Goal: Task Accomplishment & Management: Use online tool/utility

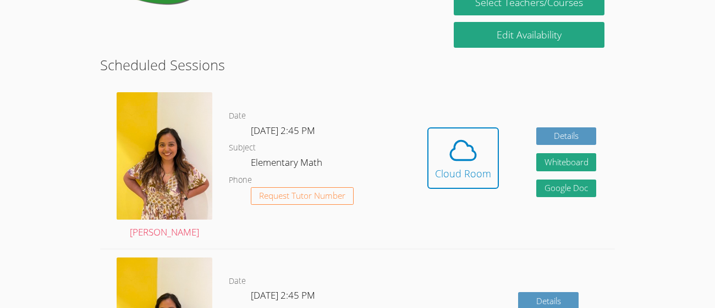
scroll to position [260, 0]
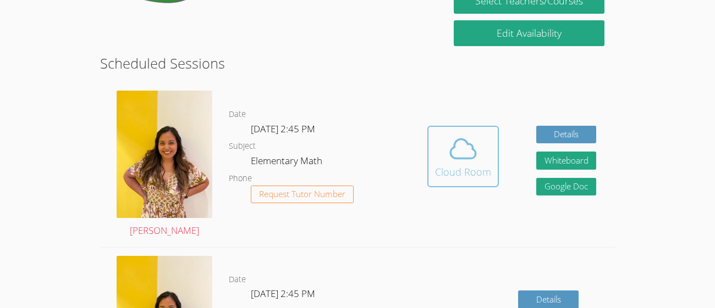
click at [445, 166] on div "Cloud Room" at bounding box center [463, 171] width 56 height 15
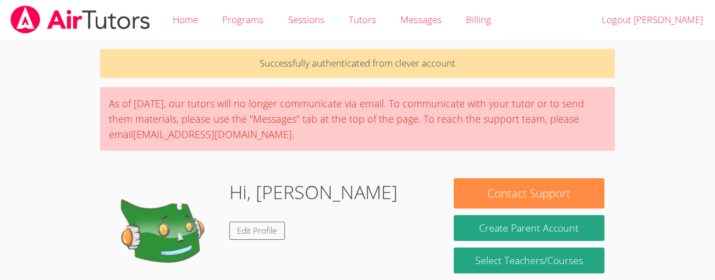
click at [81, 25] on img at bounding box center [80, 19] width 142 height 28
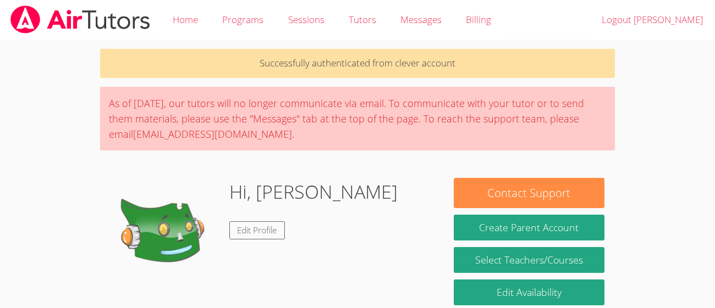
click at [78, 19] on img at bounding box center [80, 19] width 142 height 28
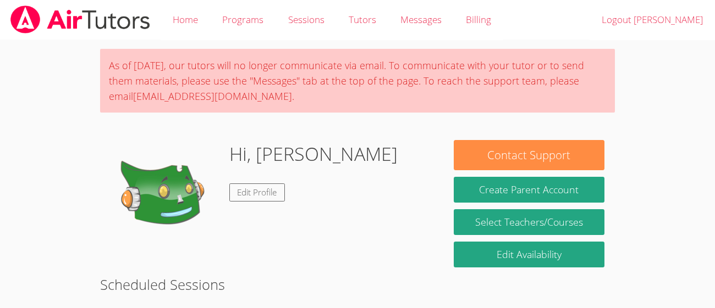
click at [74, 20] on img at bounding box center [80, 19] width 142 height 28
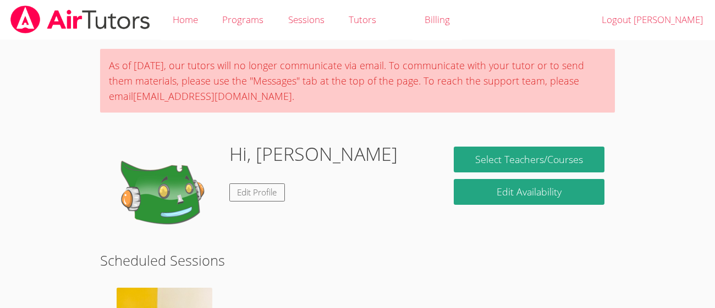
click at [74, 20] on img at bounding box center [80, 19] width 142 height 28
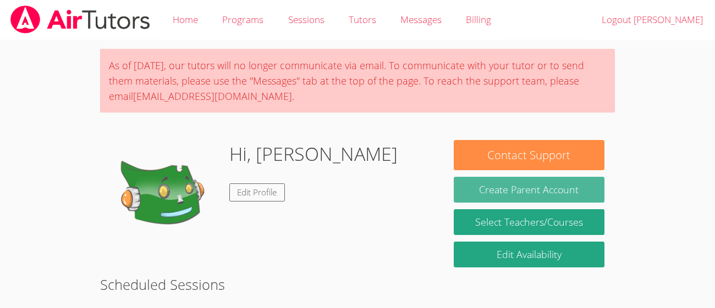
click at [561, 184] on button "Create Parent Account" at bounding box center [529, 190] width 151 height 26
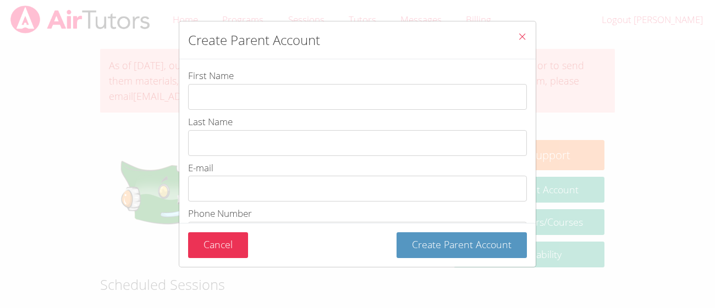
click at [517, 36] on icon "Close" at bounding box center [521, 36] width 9 height 9
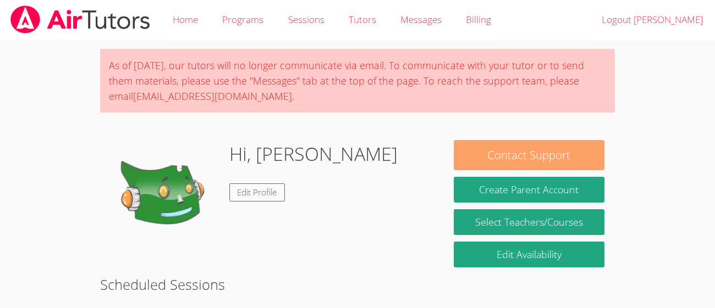
click at [516, 160] on button "Contact Support" at bounding box center [529, 155] width 151 height 30
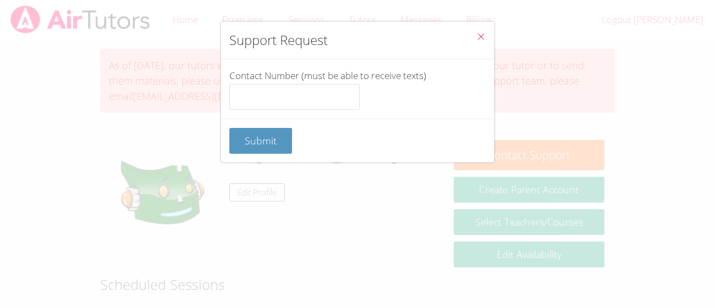
click at [480, 31] on button "Close" at bounding box center [480, 38] width 27 height 34
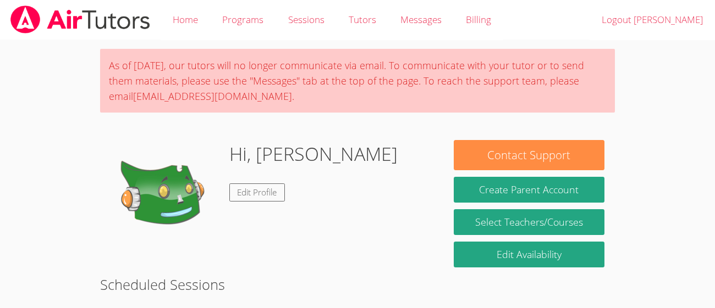
click at [335, 81] on div "As of Saturday, March 22nd, our tutors will no longer communicate via email. To…" at bounding box center [357, 81] width 515 height 64
click at [258, 186] on link "Edit Profile" at bounding box center [257, 193] width 56 height 18
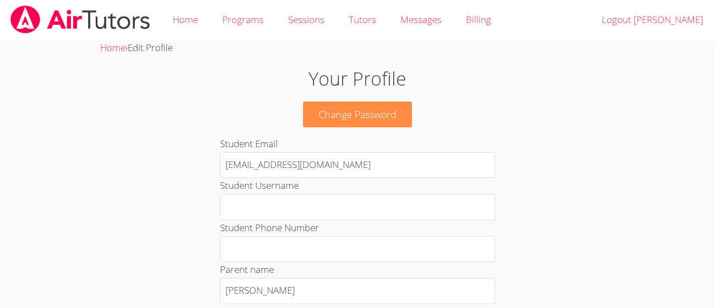
click at [520, 118] on p "Change Password" at bounding box center [357, 115] width 386 height 26
click at [191, 23] on link "Home" at bounding box center [185, 20] width 49 height 40
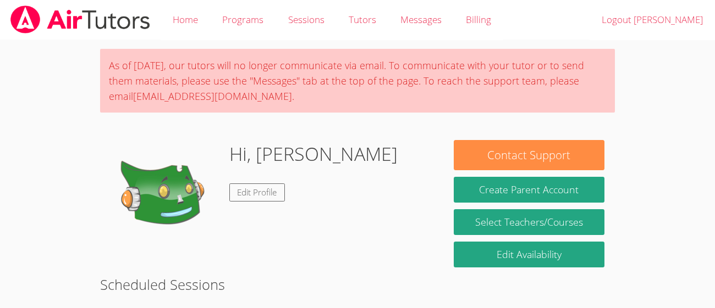
click at [281, 153] on h1 "Hi, [PERSON_NAME]" at bounding box center [313, 154] width 168 height 28
click at [282, 159] on h1 "Hi, [PERSON_NAME]" at bounding box center [313, 154] width 168 height 28
click at [74, 27] on img at bounding box center [80, 19] width 142 height 28
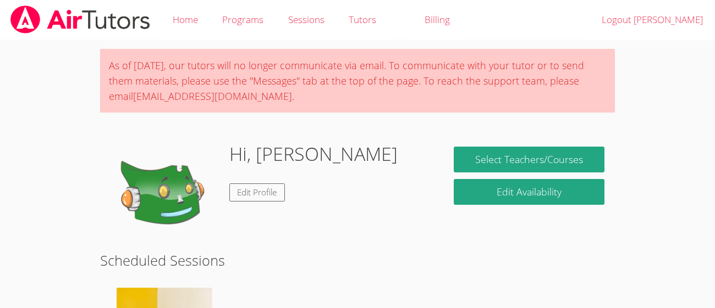
click at [74, 27] on img at bounding box center [80, 19] width 142 height 28
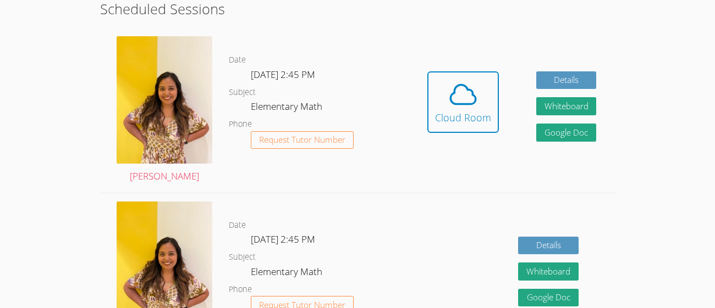
scroll to position [272, 0]
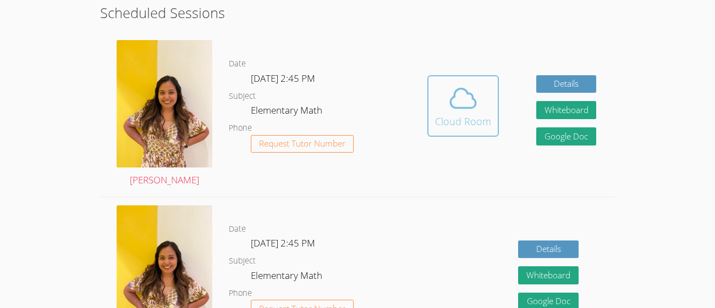
click at [454, 103] on icon at bounding box center [463, 98] width 31 height 31
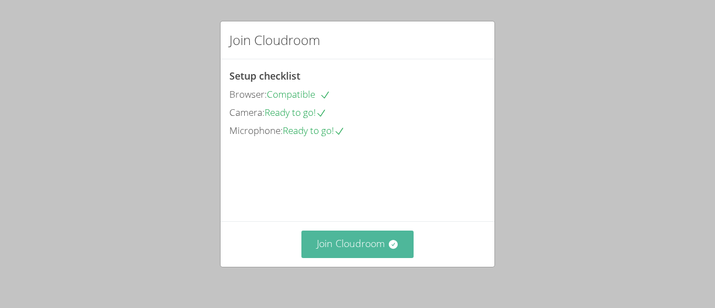
click at [340, 258] on button "Join Cloudroom" at bounding box center [357, 244] width 113 height 27
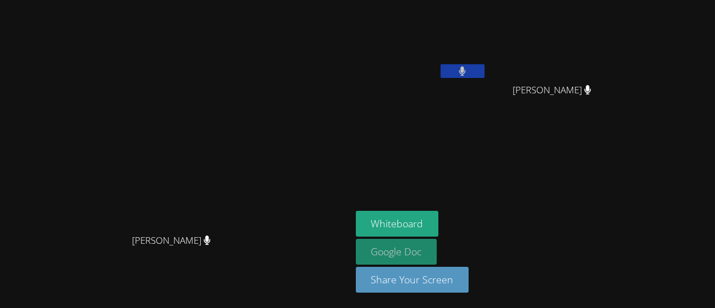
click at [437, 255] on link "Google Doc" at bounding box center [396, 252] width 81 height 26
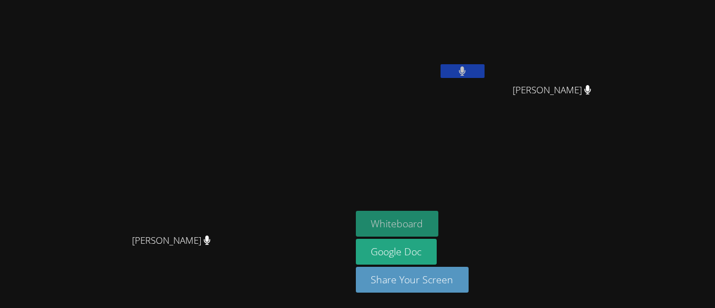
click at [439, 222] on button "Whiteboard" at bounding box center [397, 224] width 83 height 26
